Goal: Task Accomplishment & Management: Complete application form

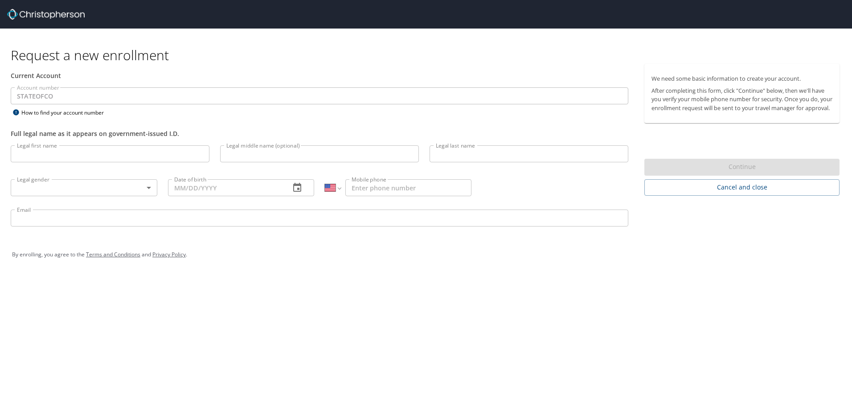
select select "US"
click at [141, 162] on input "Legal first name" at bounding box center [110, 153] width 199 height 17
type input "[PERSON_NAME]"
type input "[PHONE_NUMBER]"
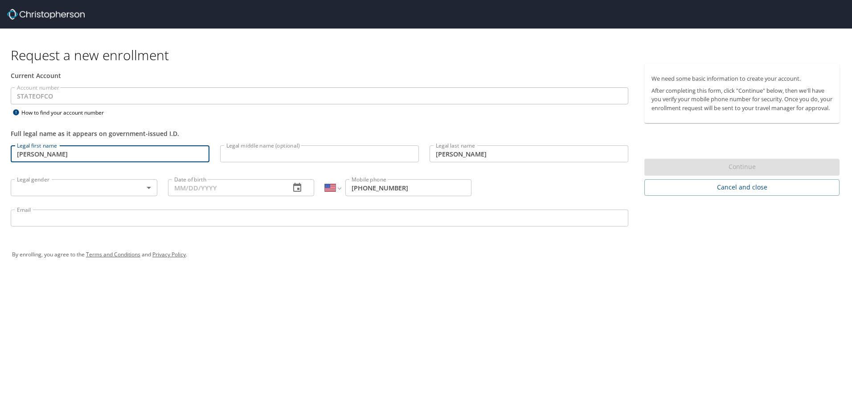
type input "[PERSON_NAME][EMAIL_ADDRESS][PERSON_NAME][DOMAIN_NAME]"
click at [284, 162] on input "Legal middle name (optional)" at bounding box center [319, 153] width 199 height 17
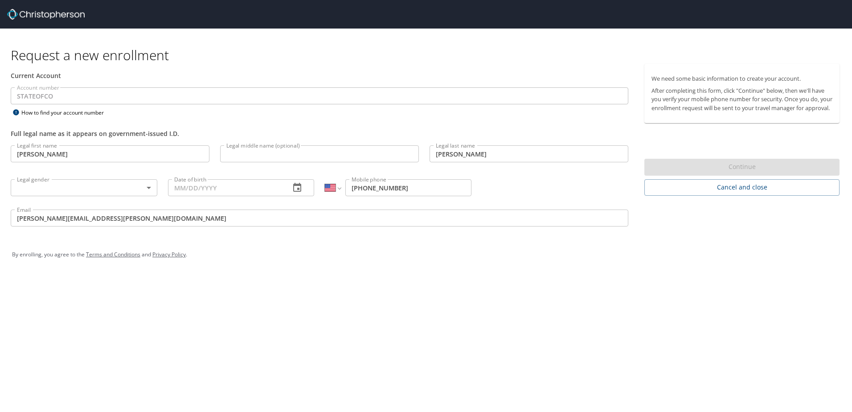
drag, startPoint x: 344, startPoint y: 324, endPoint x: 342, endPoint y: 320, distance: 4.7
click at [343, 321] on div "Request a new enrollment Current Account Account number STATEOFCO Account numbe…" at bounding box center [426, 206] width 852 height 412
click at [291, 144] on div "Legal middle name (optional) Legal middle name (optional)" at bounding box center [320, 155] width 210 height 30
type input "[PERSON_NAME]"
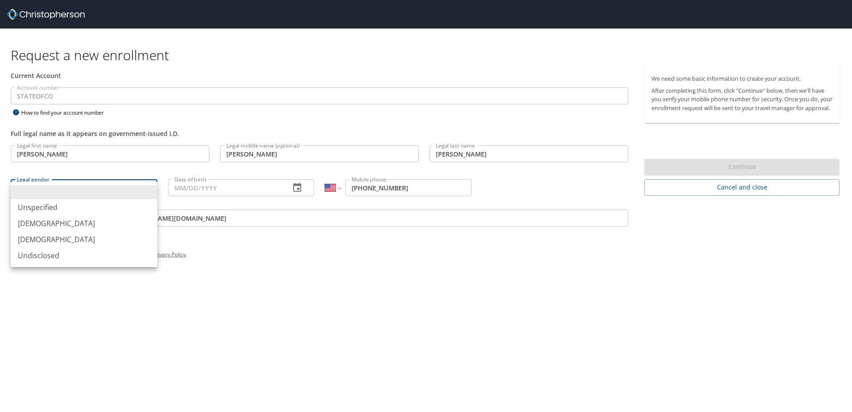
click at [141, 195] on body "Request a new enrollment Current Account Account number STATEOFCO Account numbe…" at bounding box center [426, 206] width 852 height 412
click at [68, 247] on li "[DEMOGRAPHIC_DATA]" at bounding box center [84, 239] width 147 height 16
type input "[DEMOGRAPHIC_DATA]"
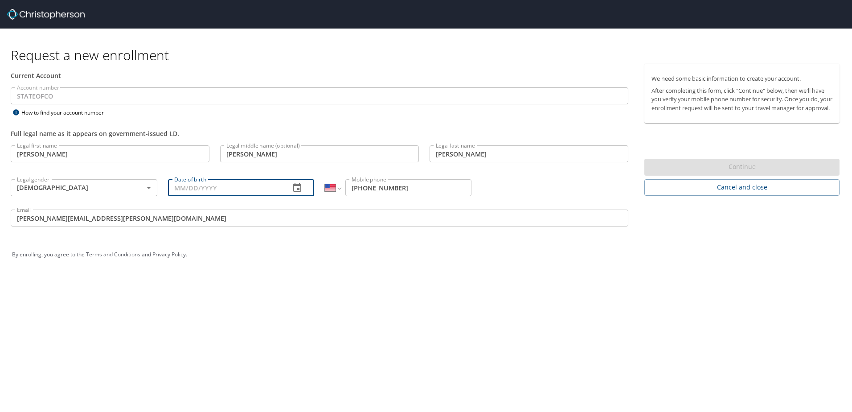
drag, startPoint x: 262, startPoint y: 196, endPoint x: 255, endPoint y: 198, distance: 6.9
click at [261, 196] on input "Date of birth" at bounding box center [225, 187] width 115 height 17
type input "[DATE]"
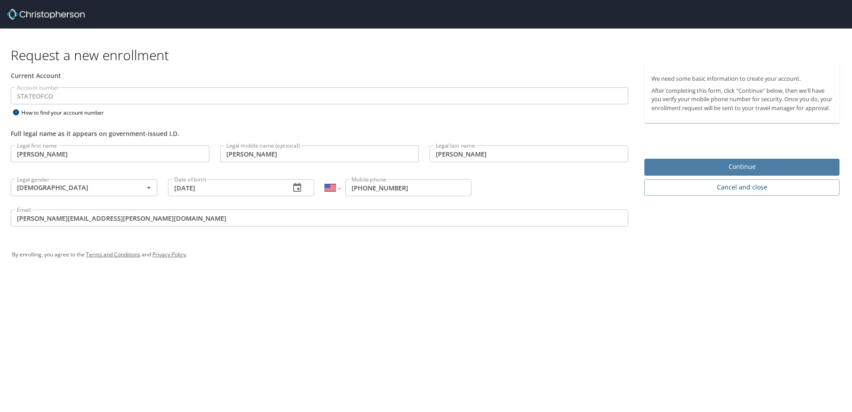
click at [728, 173] on span "Continue" at bounding box center [742, 166] width 181 height 11
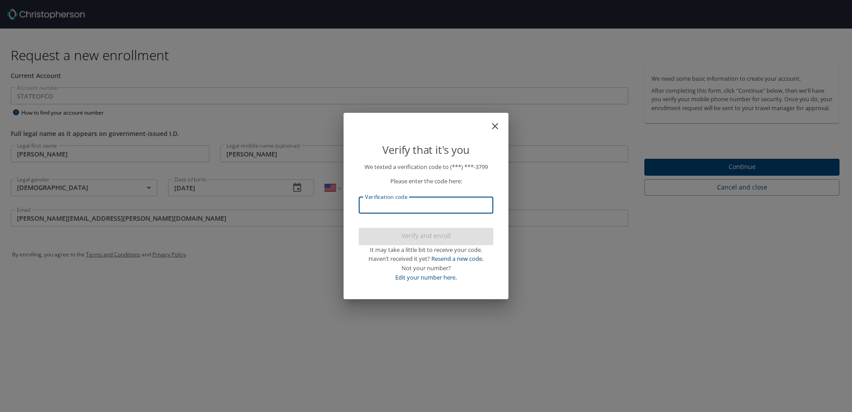
click at [448, 205] on input "Verification code" at bounding box center [426, 205] width 135 height 17
type input "348015"
click at [436, 237] on span "Verify and enroll" at bounding box center [426, 235] width 120 height 11
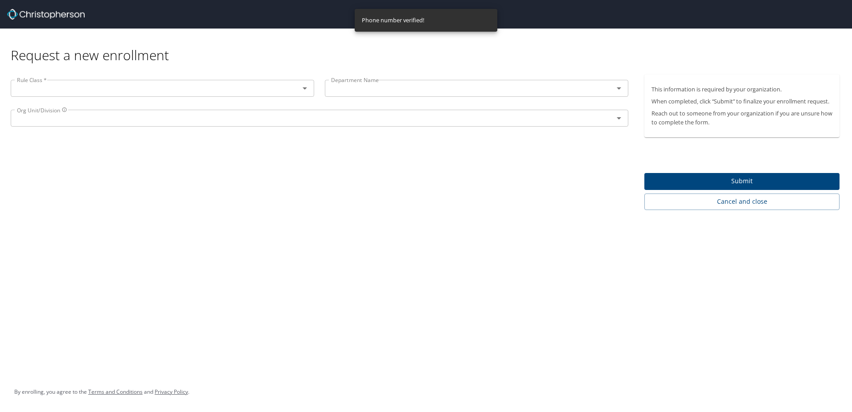
click at [287, 95] on div at bounding box center [298, 88] width 23 height 12
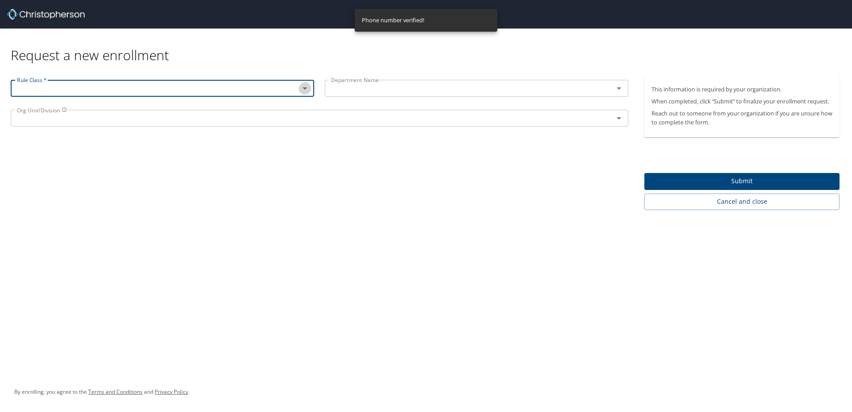
click at [300, 91] on icon "Open" at bounding box center [305, 88] width 11 height 11
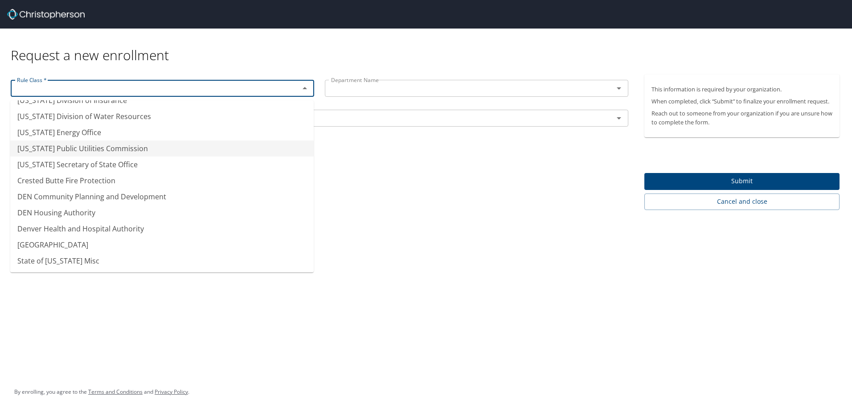
scroll to position [78, 0]
click at [205, 225] on li "Denver Health and Hospital Authority" at bounding box center [162, 229] width 304 height 16
type input "Denver Health and Hospital Authority"
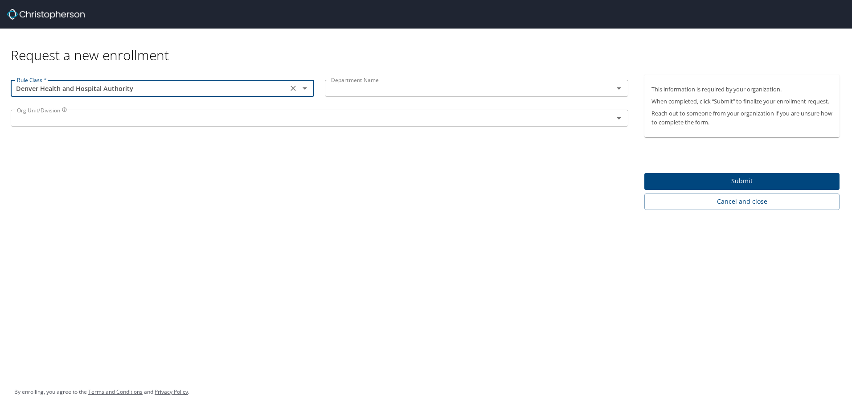
click at [493, 90] on input "text" at bounding box center [464, 88] width 272 height 12
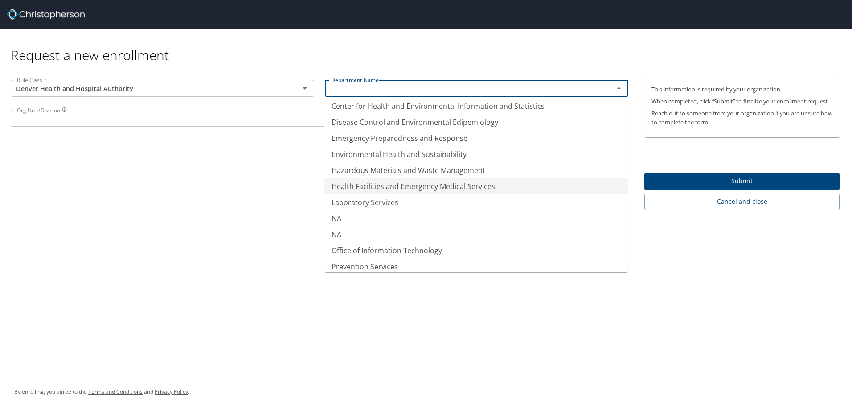
scroll to position [97, 0]
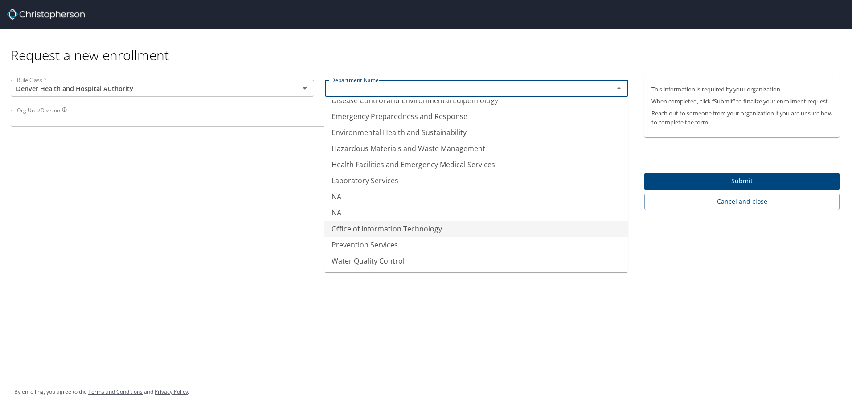
type input "Office of Information Technology"
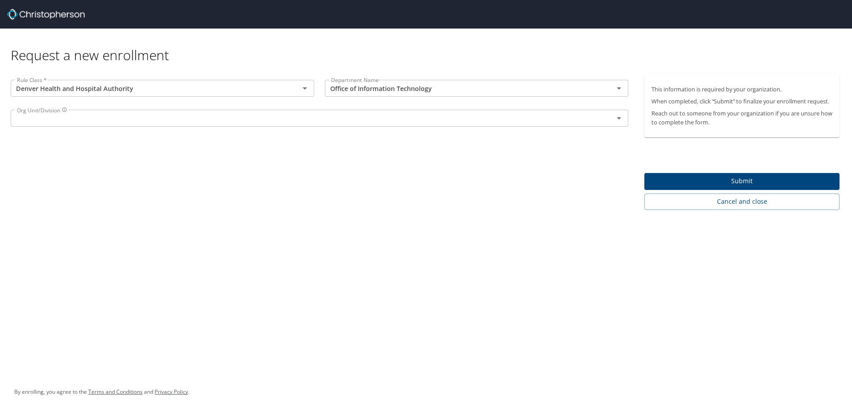
drag, startPoint x: 232, startPoint y: 195, endPoint x: 222, endPoint y: 179, distance: 18.7
click at [230, 191] on div "Rule Class * Denver Health and Hospital Authority Rule Class * Department Name …" at bounding box center [319, 142] width 639 height 136
click at [232, 129] on p at bounding box center [320, 128] width 618 height 2
click at [242, 123] on input "text" at bounding box center [306, 118] width 586 height 12
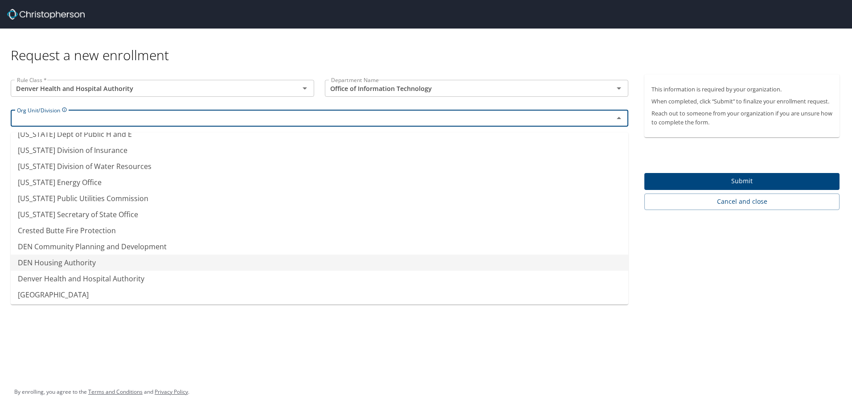
scroll to position [78, 0]
click at [101, 253] on li "Denver Health and Hospital Authority" at bounding box center [320, 261] width 618 height 16
type input "Denver Health and Hospital Authority"
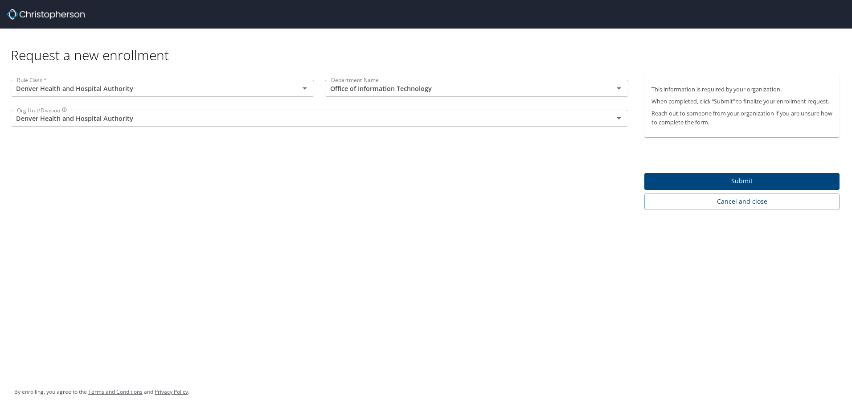
drag, startPoint x: 188, startPoint y: 248, endPoint x: 189, endPoint y: 242, distance: 5.5
click at [189, 246] on div "Request a new enrollment Rule Class * Denver Health and Hospital Authority Rule…" at bounding box center [426, 206] width 852 height 412
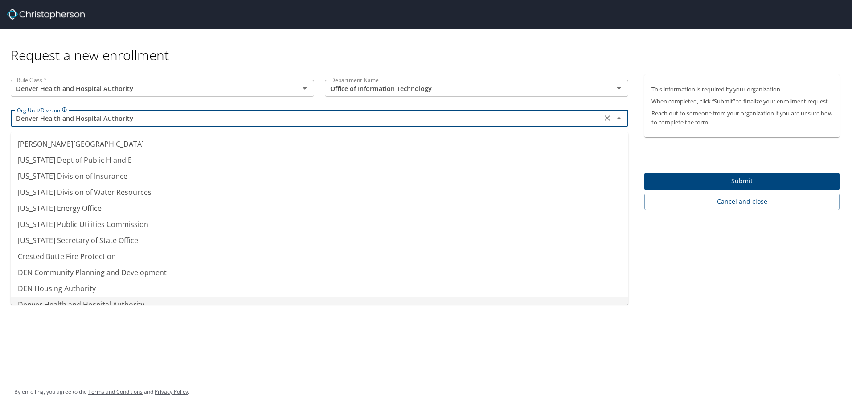
scroll to position [39, 0]
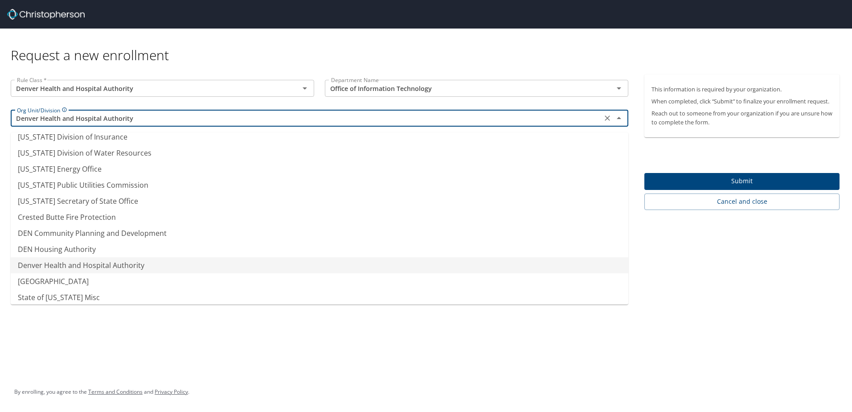
drag, startPoint x: 415, startPoint y: 125, endPoint x: 421, endPoint y: 121, distance: 7.4
click at [415, 124] on input "Denver Health and Hospital Authority" at bounding box center [306, 118] width 586 height 12
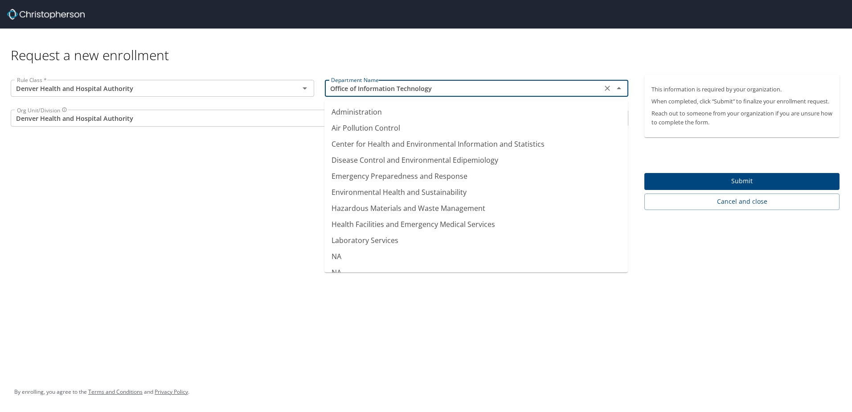
click at [464, 93] on input "Office of Information Technology" at bounding box center [464, 88] width 272 height 12
type input "Administration"
drag, startPoint x: 201, startPoint y: 172, endPoint x: 206, endPoint y: 169, distance: 5.2
click at [203, 171] on div "Rule Class * Denver Health and Hospital Authority Rule Class * Department Name …" at bounding box center [319, 142] width 639 height 136
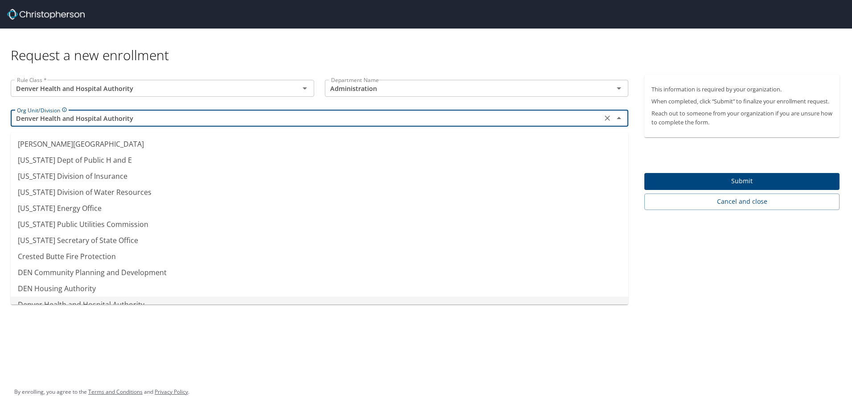
scroll to position [39, 0]
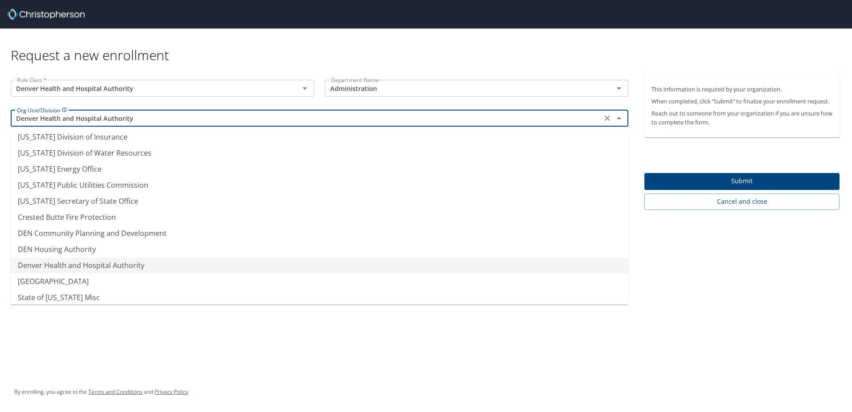
click at [259, 123] on input "Denver Health and Hospital Authority" at bounding box center [306, 118] width 586 height 12
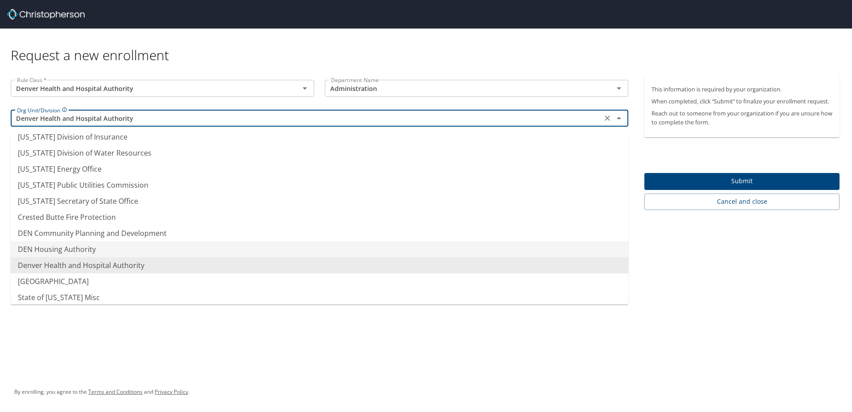
click at [145, 257] on li "DEN Housing Authority" at bounding box center [320, 249] width 618 height 16
type input "DEN Housing Authority"
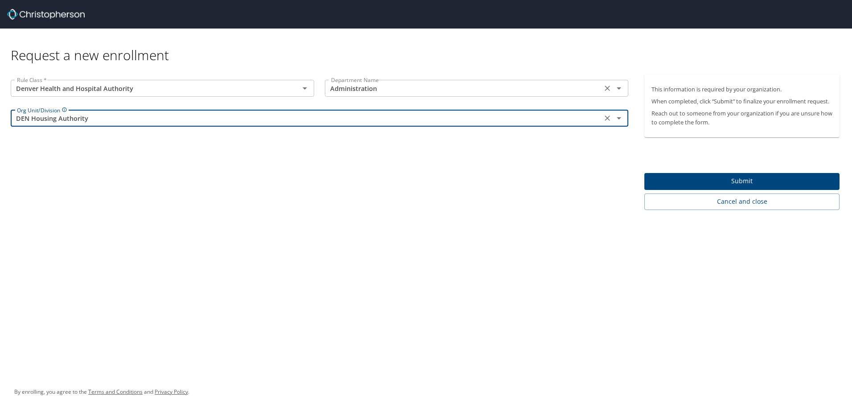
click at [398, 91] on input "Administration" at bounding box center [464, 88] width 272 height 12
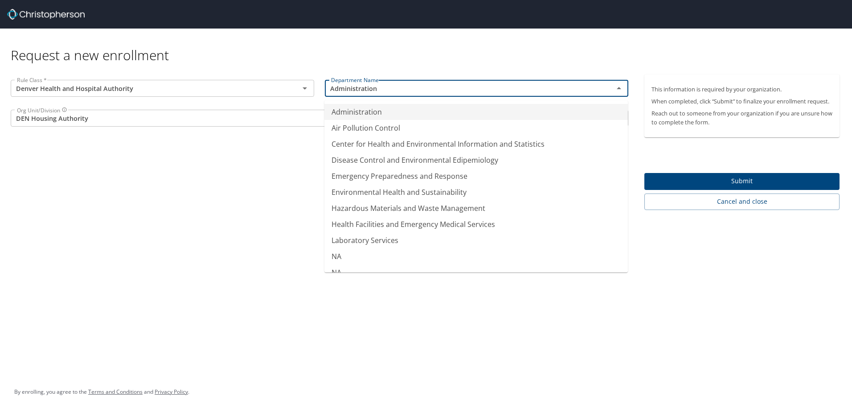
click at [230, 189] on div "Rule Class * Denver Health and Hospital Authority Rule Class * Department Name …" at bounding box center [319, 142] width 639 height 136
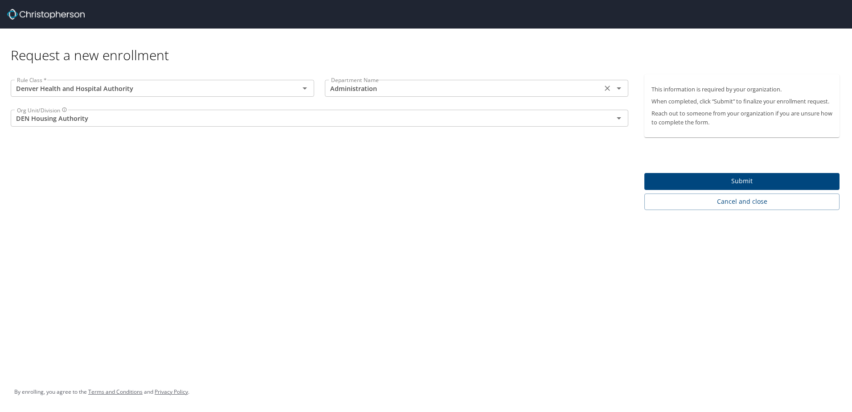
click at [618, 93] on icon "Open" at bounding box center [619, 88] width 11 height 11
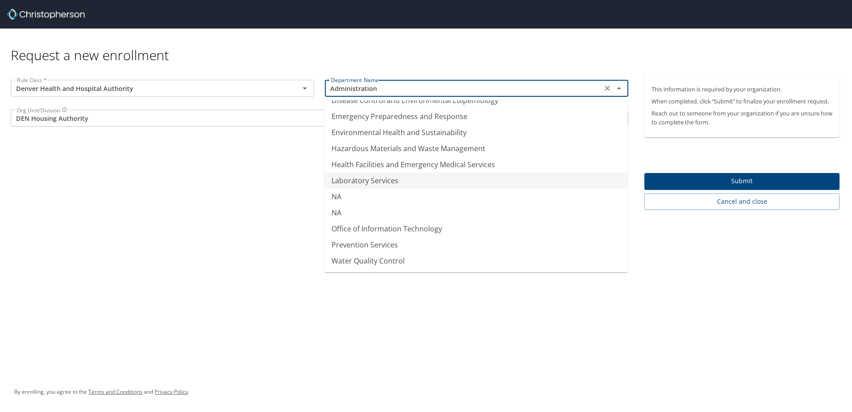
scroll to position [97, 0]
type input "NA"
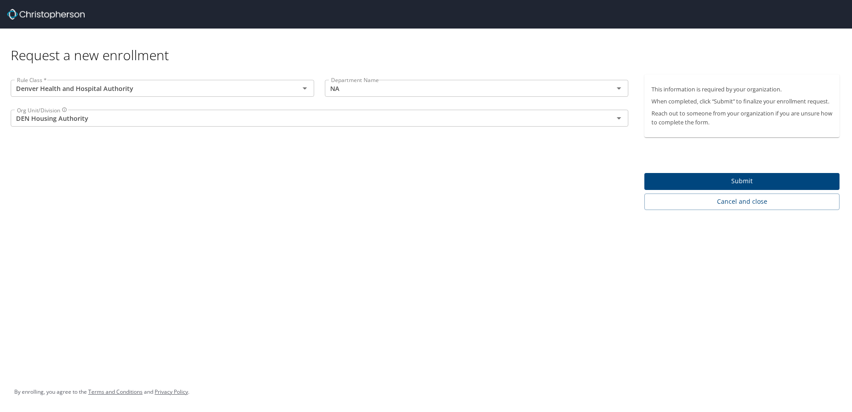
click at [249, 206] on div "Rule Class * Denver Health and Hospital Authority Rule Class * Department Name …" at bounding box center [319, 142] width 639 height 136
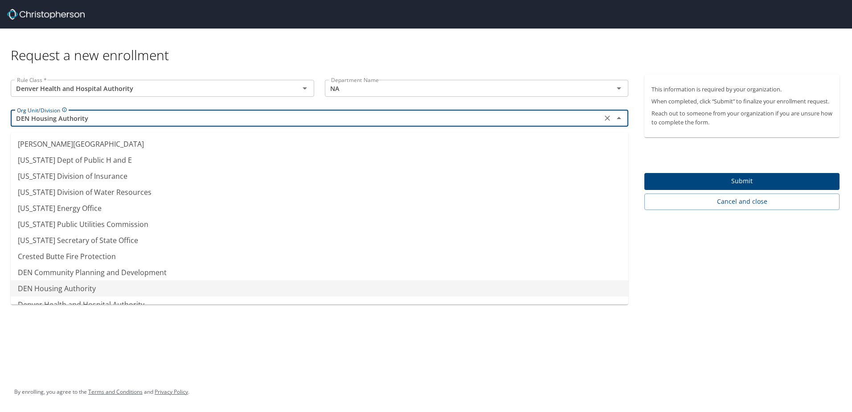
click at [184, 119] on input "DEN Housing Authority" at bounding box center [306, 118] width 586 height 12
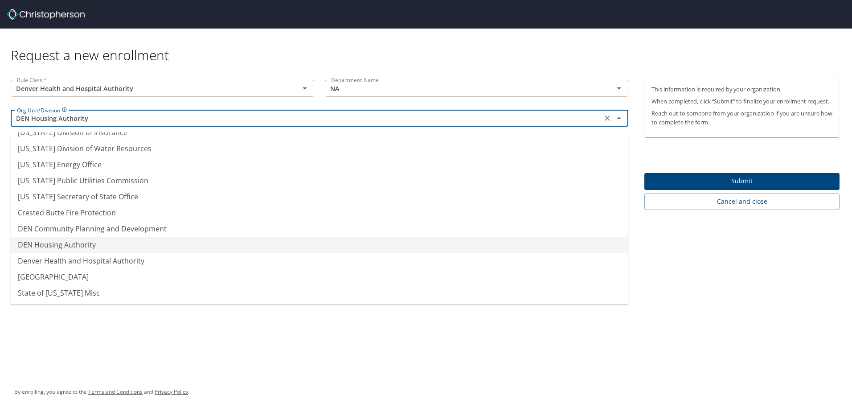
scroll to position [78, 0]
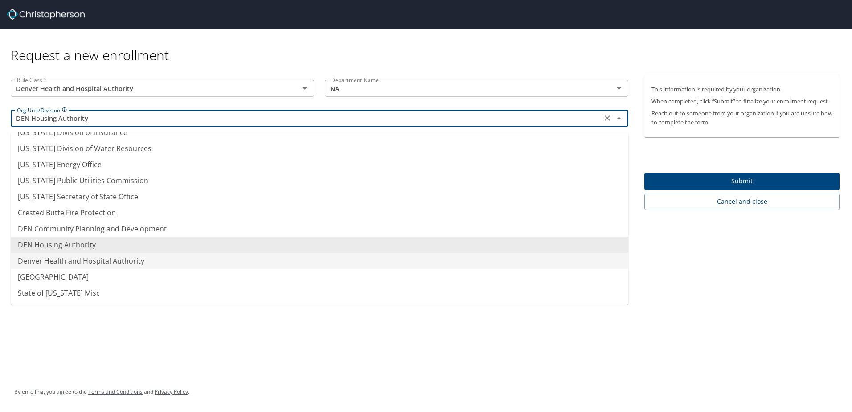
click at [94, 259] on li "Denver Health and Hospital Authority" at bounding box center [320, 261] width 618 height 16
type input "Denver Health and Hospital Authority"
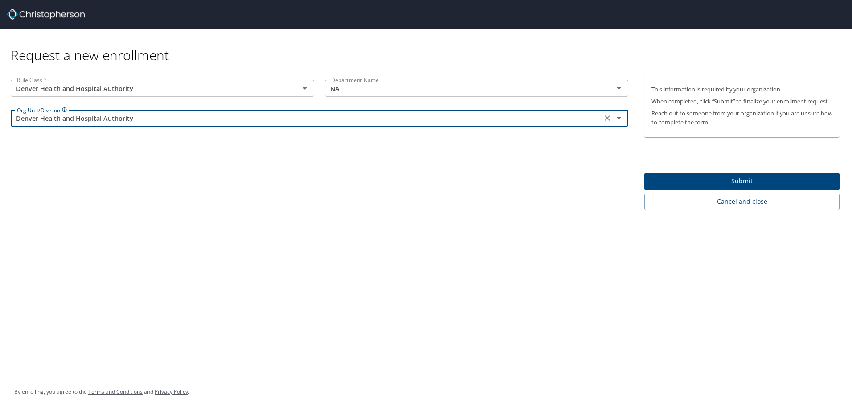
drag, startPoint x: 209, startPoint y: 252, endPoint x: 262, endPoint y: 223, distance: 60.4
click at [213, 249] on div "Request a new enrollment Rule Class * Denver Health and Hospital Authority Rule…" at bounding box center [426, 206] width 852 height 412
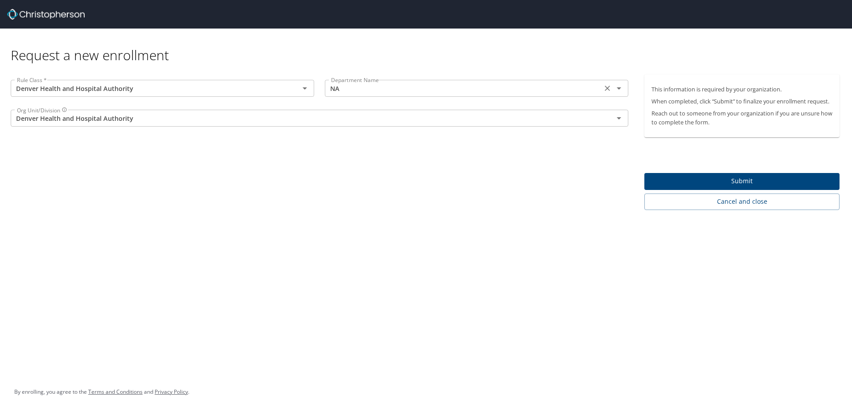
click at [419, 96] on div "NA Department Name" at bounding box center [477, 88] width 304 height 17
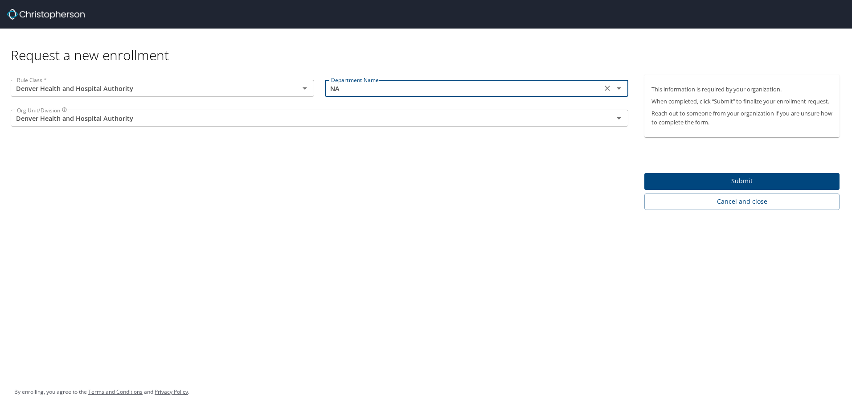
click at [412, 93] on input "NA" at bounding box center [464, 88] width 272 height 12
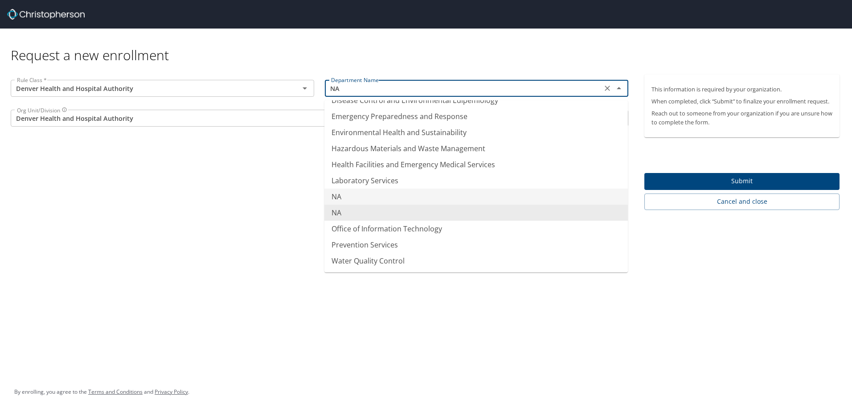
scroll to position [97, 0]
click at [356, 205] on li "NA" at bounding box center [477, 213] width 304 height 16
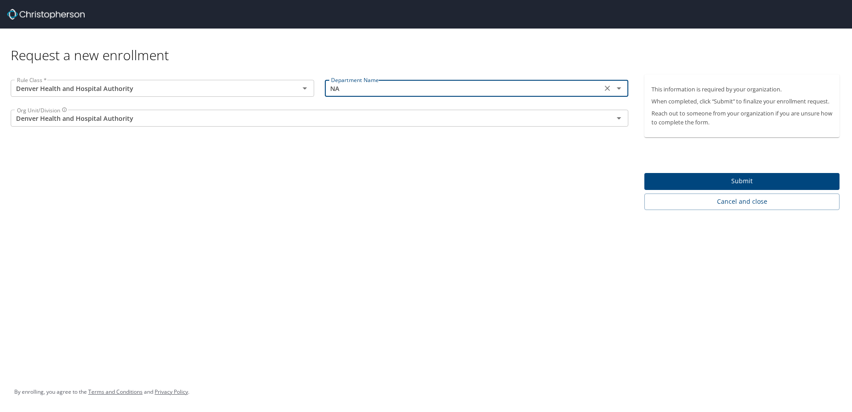
click at [286, 185] on div "Rule Class * Denver Health and Hospital Authority Rule Class * Department Name …" at bounding box center [319, 142] width 639 height 136
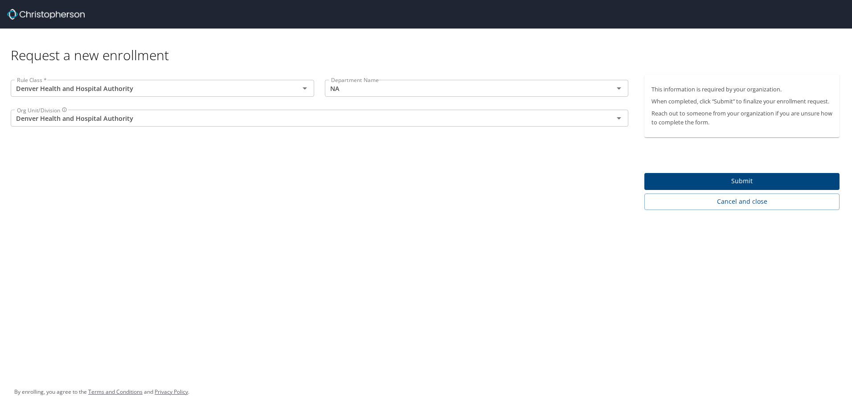
click at [732, 187] on span "Submit" at bounding box center [742, 181] width 181 height 11
